Goal: Task Accomplishment & Management: Use online tool/utility

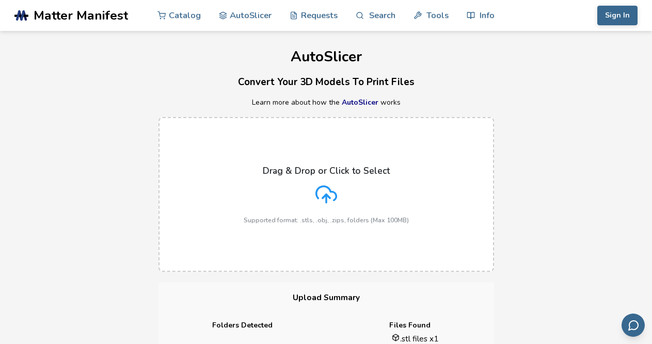
click at [326, 204] on icon at bounding box center [326, 195] width 22 height 22
click at [0, 0] on input "Drag & Drop or Click to Select Supported format: .stls, .obj, .zips, folders (M…" at bounding box center [0, 0] width 0 height 0
click at [310, 202] on div "Drag & Drop or Click to Select Supported format: .stls, .obj, .zips, folders (M…" at bounding box center [326, 195] width 165 height 58
click at [0, 0] on input "Drag & Drop or Click to Select Supported format: .stls, .obj, .zips, folders (M…" at bounding box center [0, 0] width 0 height 0
click at [512, 206] on div "Drag & Drop or Click to Select Supported format: .stls, .obj, .zips, folders (M…" at bounding box center [326, 195] width 652 height 176
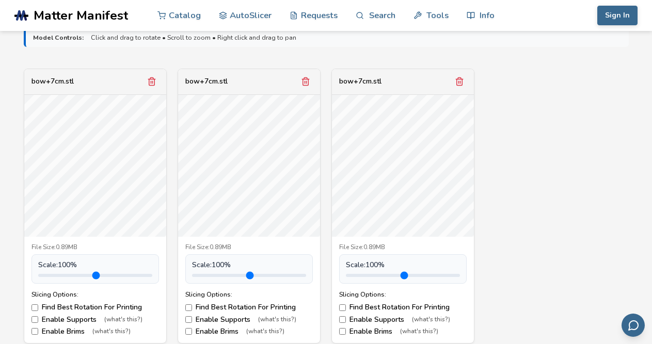
scroll to position [319, 0]
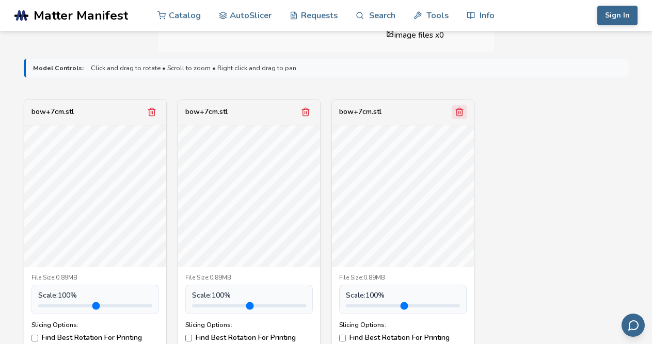
click at [459, 113] on line "Remove model" at bounding box center [459, 112] width 0 height 3
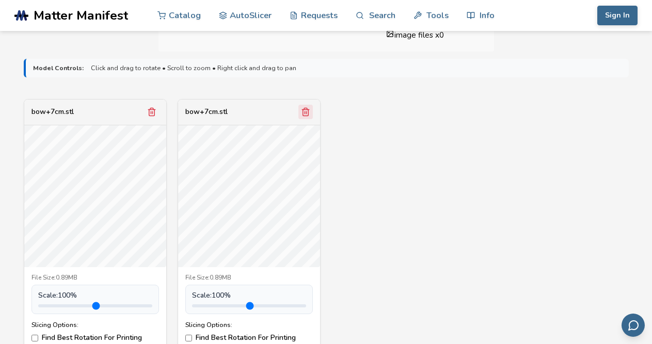
click at [304, 114] on icon "Remove model" at bounding box center [305, 111] width 9 height 9
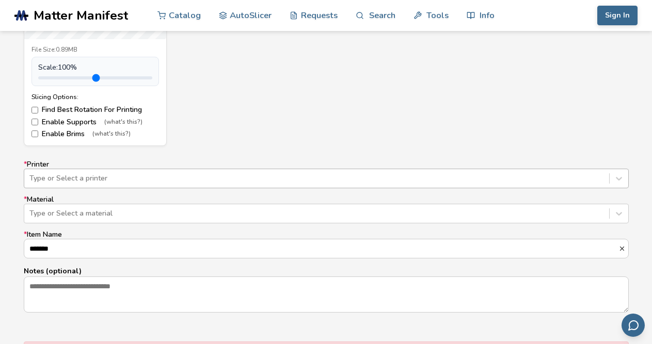
scroll to position [554, 0]
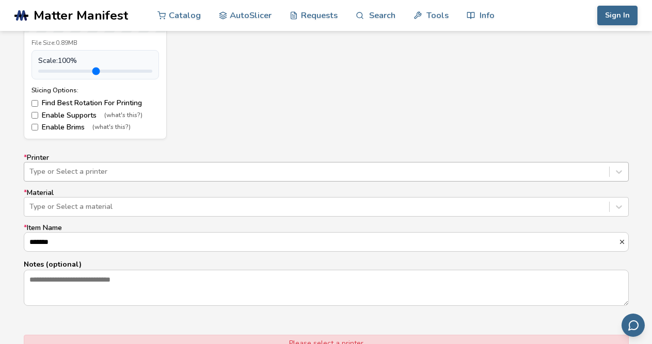
click at [168, 185] on div "* Printer Type or Select a printer * Material Type or Select a material * Item …" at bounding box center [326, 230] width 605 height 153
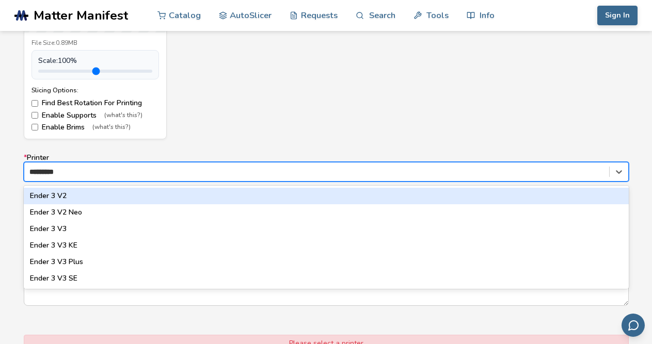
type input "**********"
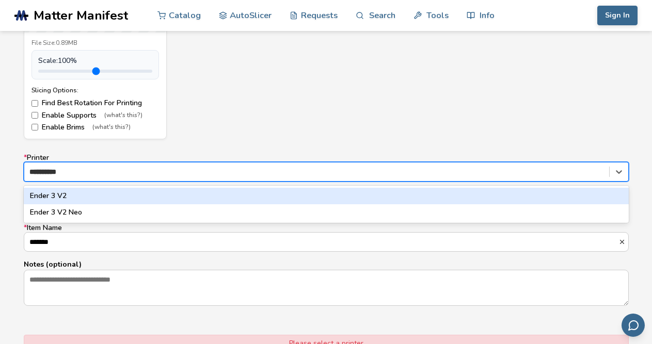
click at [119, 190] on div "Ender 3 V2" at bounding box center [326, 196] width 605 height 17
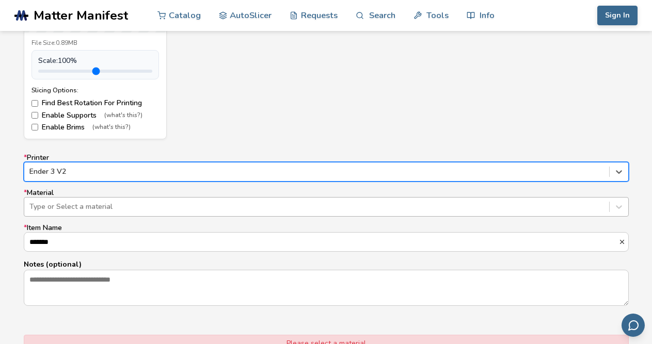
click at [74, 206] on div at bounding box center [316, 207] width 575 height 10
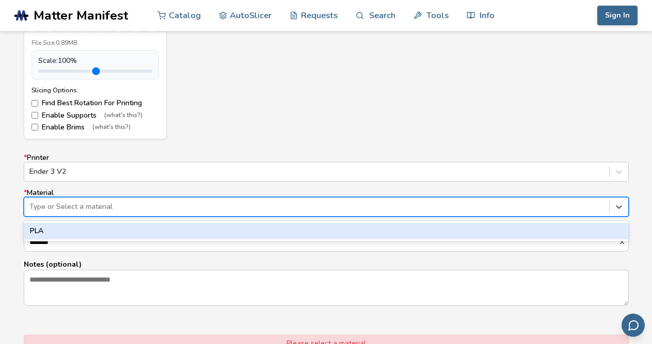
click at [54, 223] on div "PLA" at bounding box center [326, 231] width 605 height 17
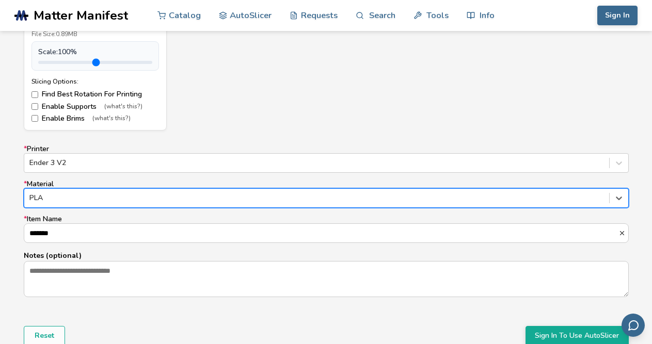
scroll to position [777, 0]
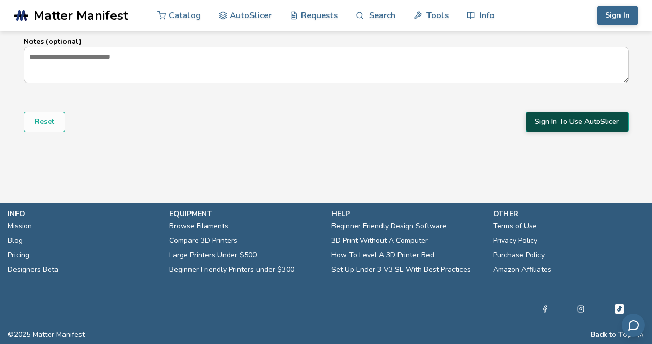
click at [553, 122] on button "Sign In To Use AutoSlicer" at bounding box center [576, 122] width 103 height 20
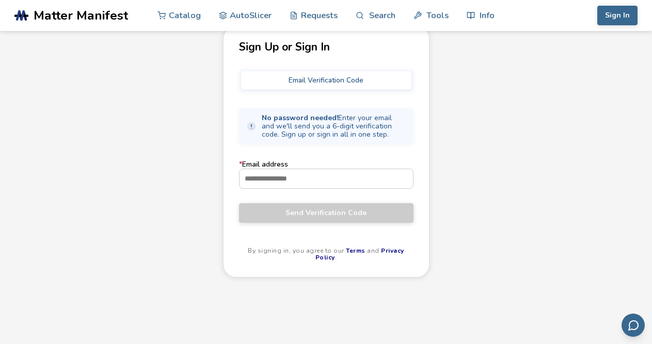
scroll to position [39, 0]
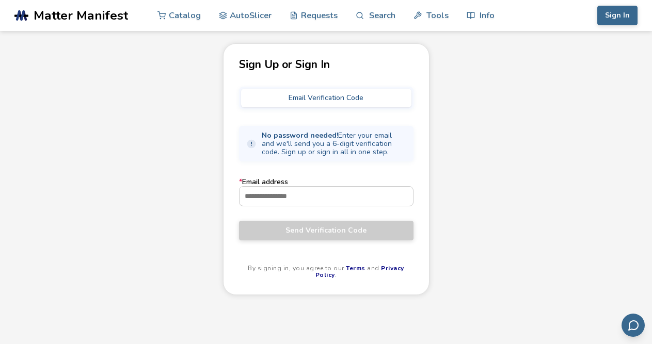
drag, startPoint x: 310, startPoint y: 205, endPoint x: 343, endPoint y: 227, distance: 39.5
click at [343, 227] on form "* Email address Send Verification Code" at bounding box center [326, 209] width 174 height 62
type input "**********"
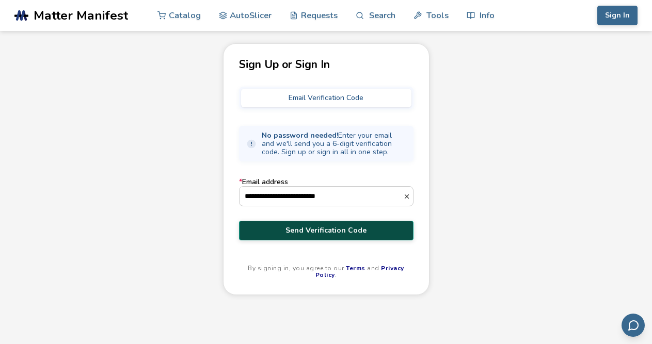
click at [289, 229] on span "Send Verification Code" at bounding box center [326, 231] width 159 height 8
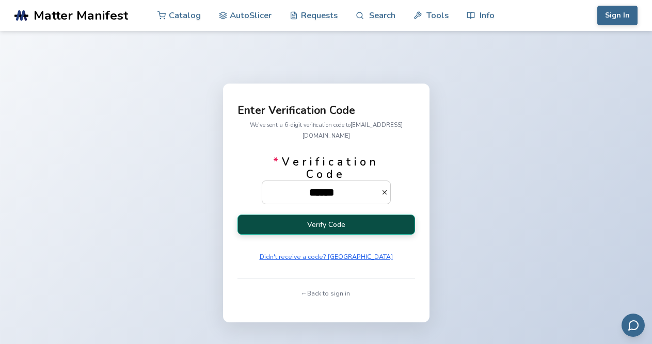
type input "******"
click at [237, 222] on button "Verify Code" at bounding box center [326, 225] width 178 height 20
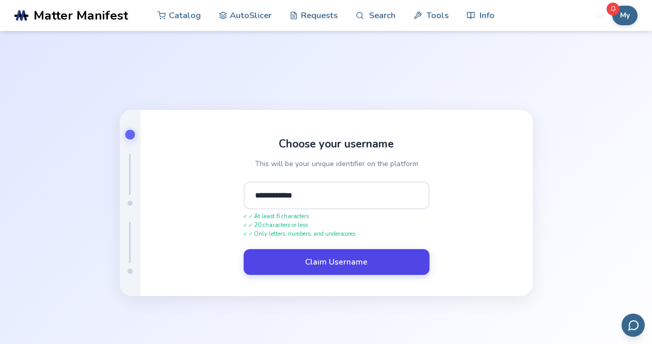
type input "**********"
click at [372, 258] on button "Claim Username" at bounding box center [337, 262] width 186 height 26
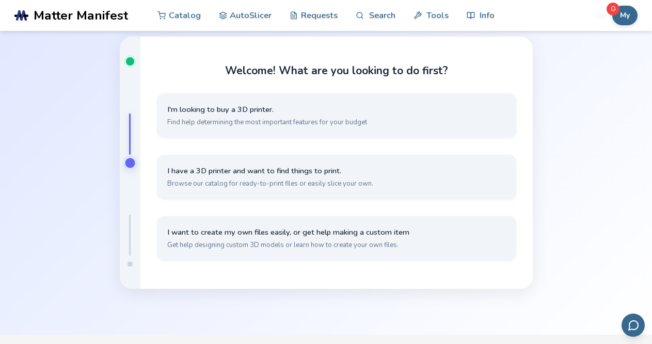
scroll to position [32, 0]
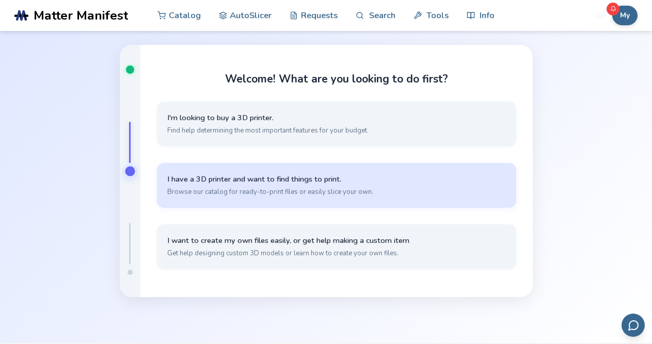
click at [247, 192] on span "Browse our catalog for ready-to-print files or easily slice your own." at bounding box center [336, 191] width 339 height 9
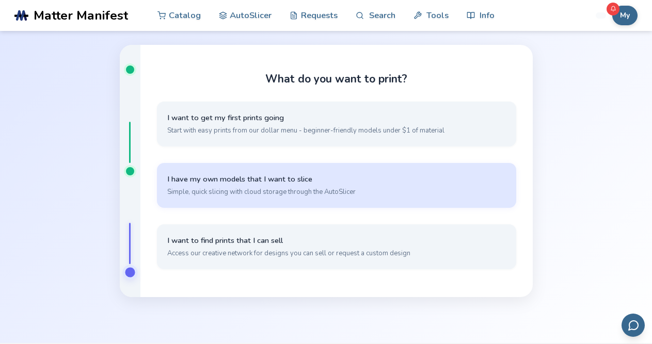
click at [229, 172] on button "I have my own models that I want to slice Simple, quick slicing with cloud stor…" at bounding box center [336, 185] width 359 height 45
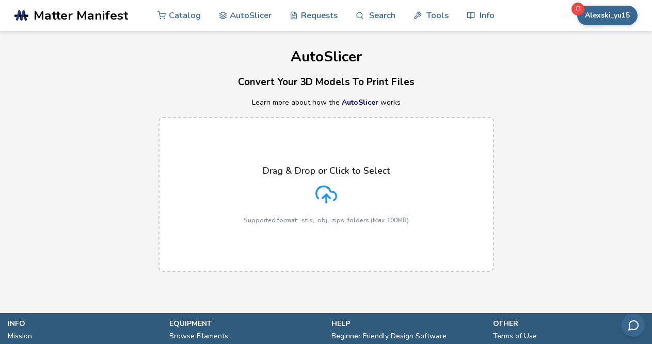
click at [326, 162] on label "Drag & Drop or Click to Select Supported format: .stls, .obj, .zips, folders (M…" at bounding box center [326, 194] width 336 height 155
click at [0, 0] on input "Drag & Drop or Click to Select Supported format: .stls, .obj, .zips, folders (M…" at bounding box center [0, 0] width 0 height 0
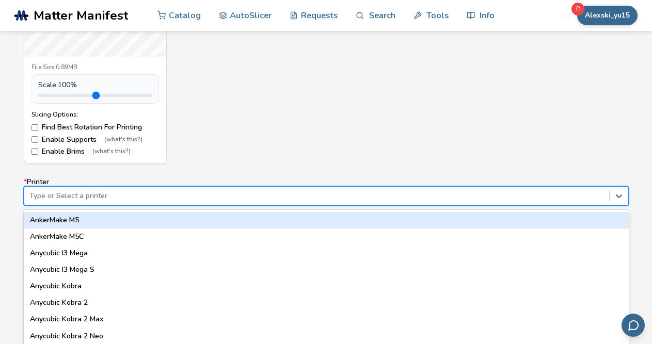
scroll to position [554, 0]
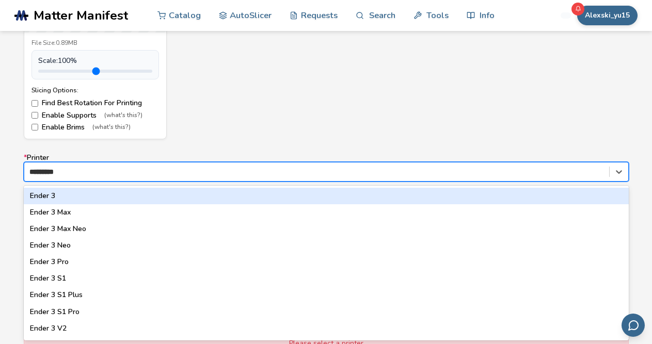
type input "**********"
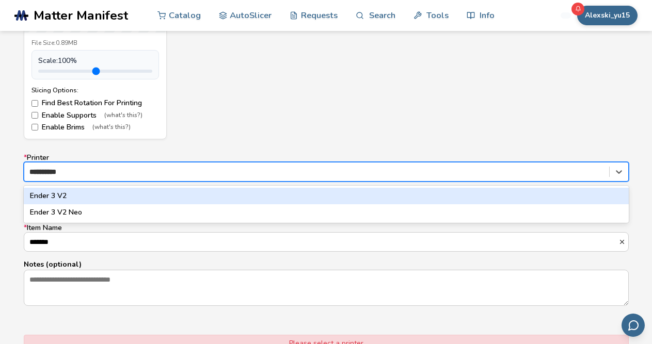
click at [51, 199] on div "Ender 3 V2" at bounding box center [326, 196] width 605 height 17
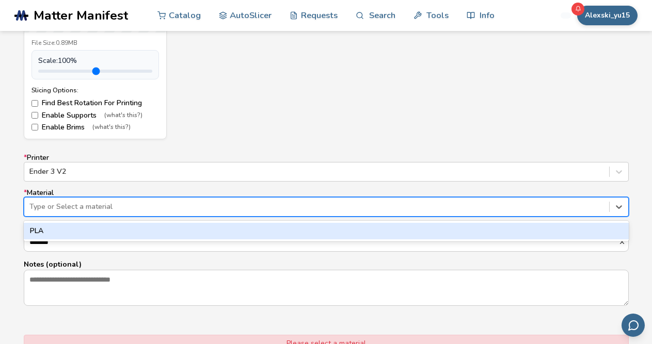
click at [124, 210] on div at bounding box center [316, 207] width 575 height 10
click at [81, 230] on div "PLA" at bounding box center [326, 231] width 605 height 17
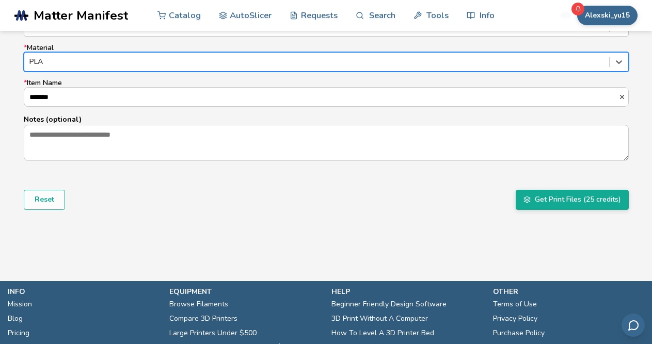
scroll to position [699, 0]
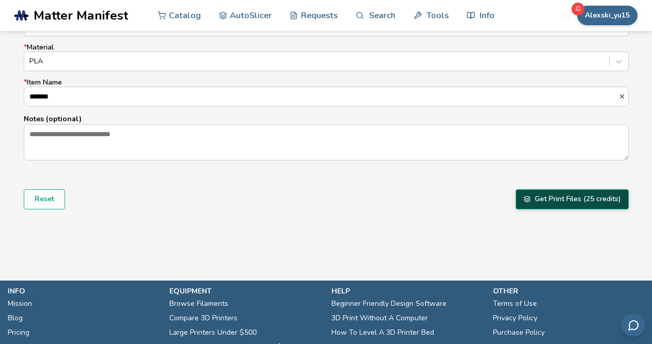
click at [586, 191] on button "Get Print Files (25 credits)" at bounding box center [572, 199] width 113 height 20
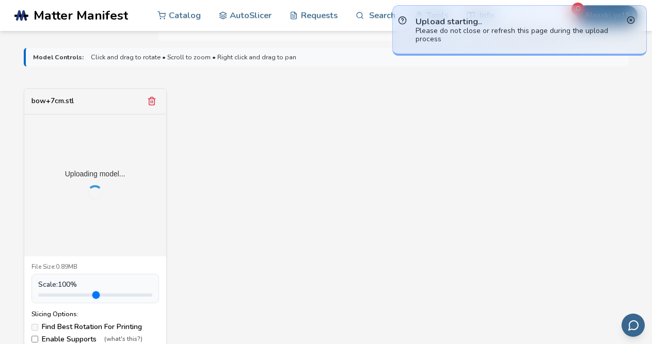
scroll to position [0, 0]
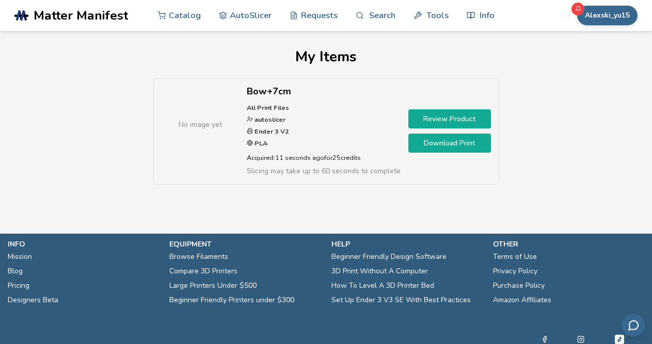
click at [463, 143] on link "Download Print" at bounding box center [449, 143] width 83 height 19
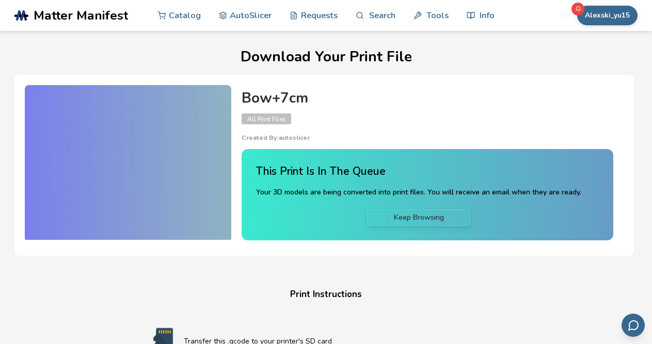
click at [432, 289] on h4 "Print Instructions" at bounding box center [326, 295] width 392 height 16
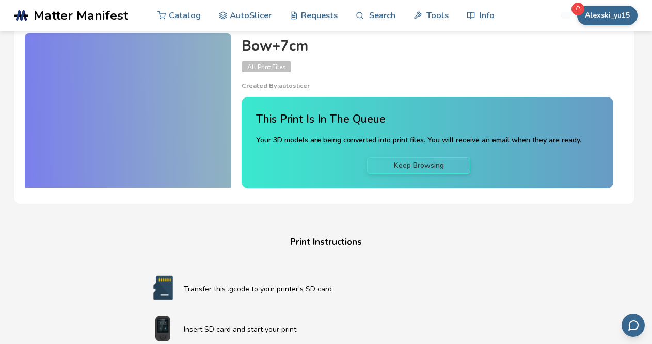
scroll to position [40, 0]
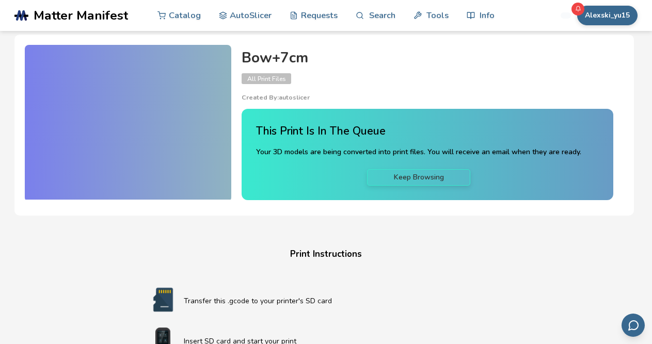
click at [166, 312] on img at bounding box center [162, 300] width 41 height 26
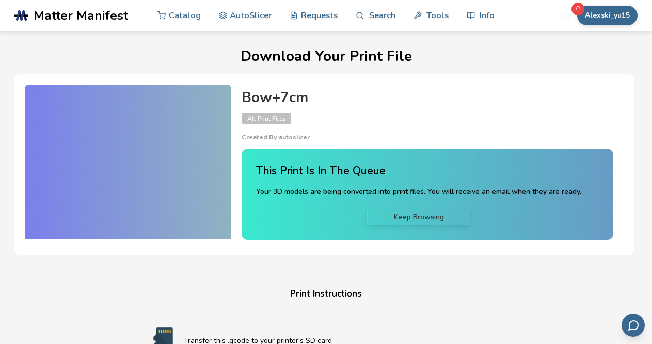
scroll to position [0, 0]
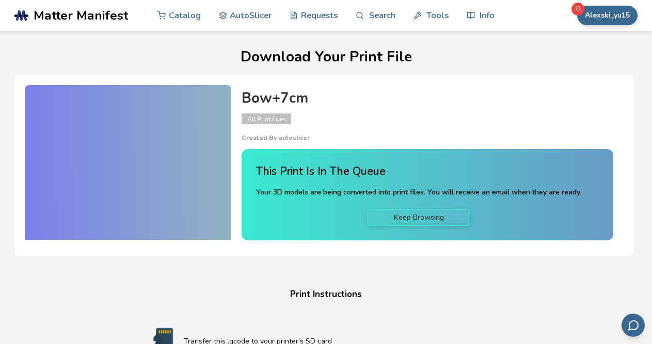
click at [185, 158] on div at bounding box center [128, 162] width 206 height 155
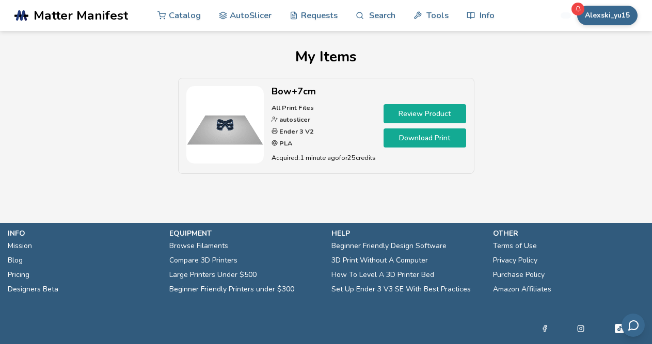
click at [415, 134] on link "Download Print" at bounding box center [425, 138] width 83 height 19
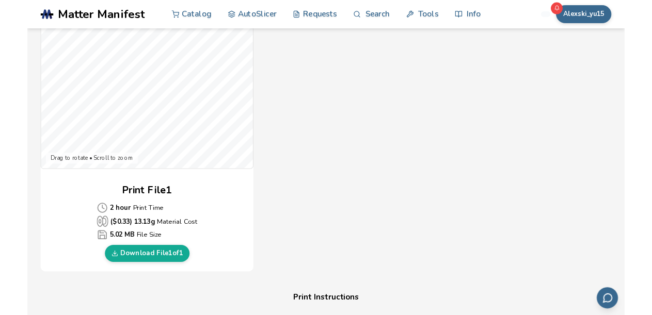
scroll to position [361, 0]
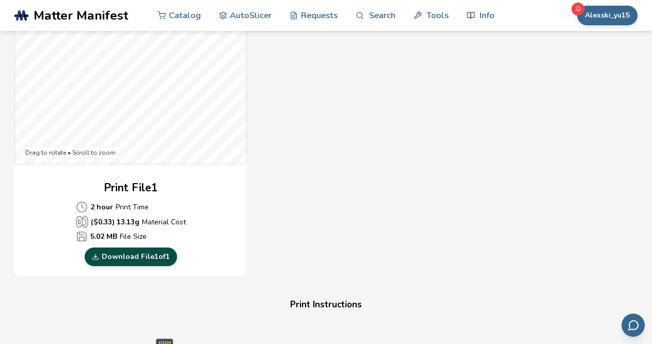
click at [147, 263] on link "Download File 1 of 1" at bounding box center [131, 257] width 92 height 19
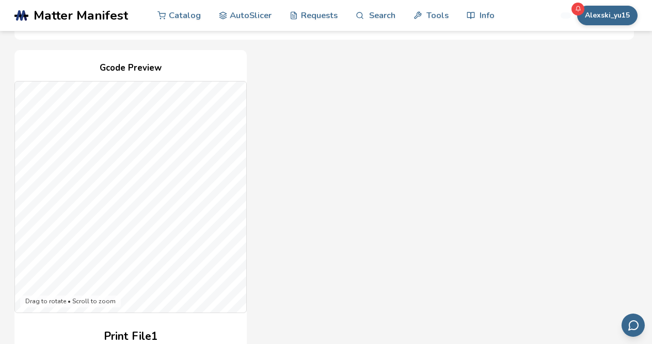
scroll to position [214, 0]
